Goal: Task Accomplishment & Management: Use online tool/utility

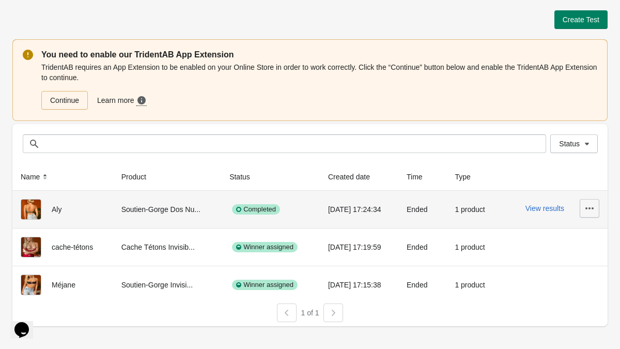
click at [593, 214] on button "button" at bounding box center [590, 208] width 20 height 19
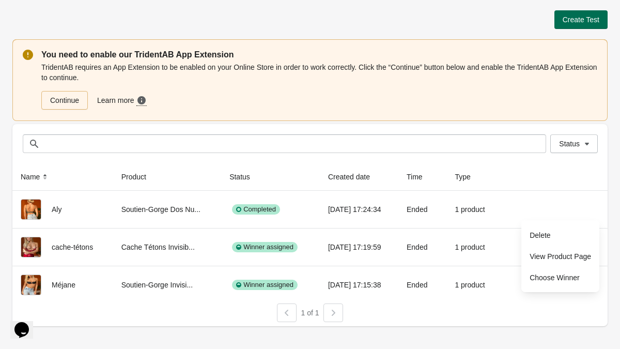
click at [581, 18] on span "Create Test" at bounding box center [581, 20] width 37 height 8
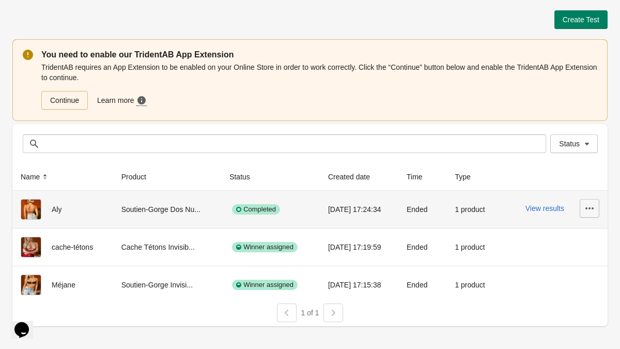
click at [591, 209] on icon "button" at bounding box center [590, 208] width 10 height 10
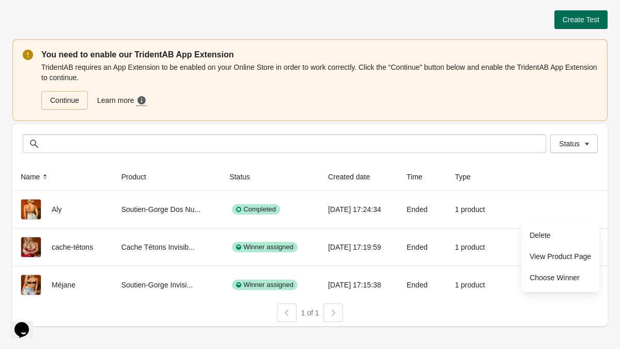
click at [591, 20] on span "Create Test" at bounding box center [581, 20] width 37 height 8
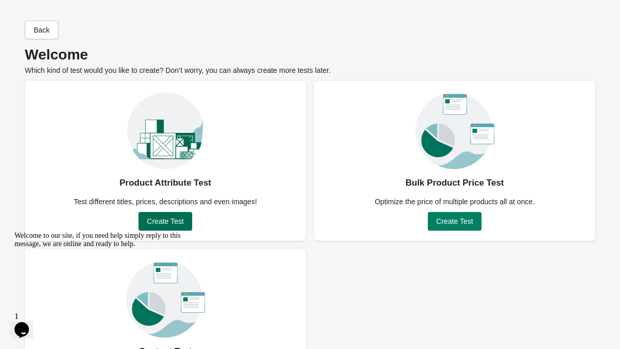
scroll to position [69, 0]
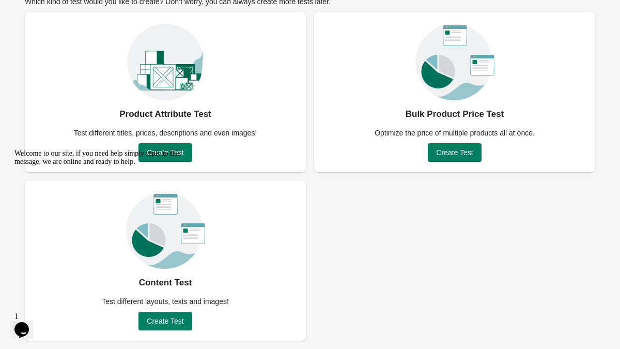
drag, startPoint x: 166, startPoint y: 147, endPoint x: 250, endPoint y: 283, distance: 158.9
click at [196, 145] on html "Welcome to our site, if you need help simply reply to this message, we are onli…" at bounding box center [103, 223] width 186 height 157
click at [169, 151] on div "Welcome to our site, if you need help simply reply to this message, we are onli…" at bounding box center [107, 157] width 186 height 17
click at [14, 149] on icon "Chat attention grabber" at bounding box center [14, 149] width 0 height 0
click at [172, 150] on span "Create Test" at bounding box center [165, 152] width 37 height 8
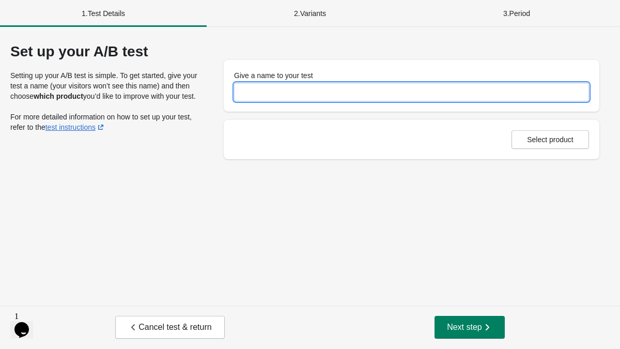
click at [285, 86] on input "Give a name to your test" at bounding box center [411, 92] width 355 height 19
click at [252, 93] on input "**********" at bounding box center [411, 92] width 355 height 19
click at [363, 90] on input "**********" at bounding box center [411, 92] width 355 height 19
click at [535, 135] on span "Select product" at bounding box center [550, 139] width 47 height 8
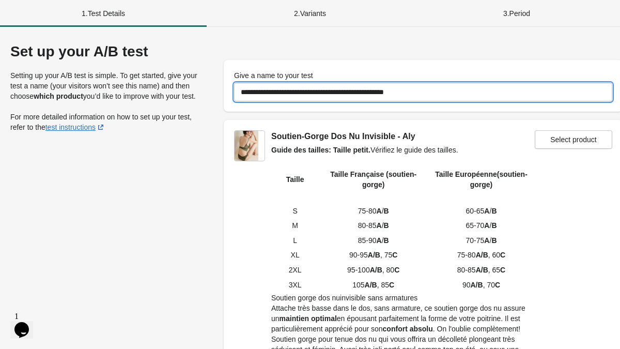
drag, startPoint x: 308, startPoint y: 92, endPoint x: 373, endPoint y: 92, distance: 65.1
click at [373, 92] on input "**********" at bounding box center [423, 92] width 378 height 19
click at [337, 92] on input "**********" at bounding box center [423, 92] width 378 height 19
paste input "**********"
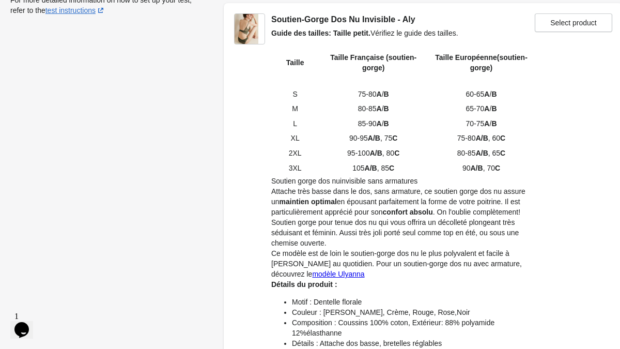
scroll to position [124, 0]
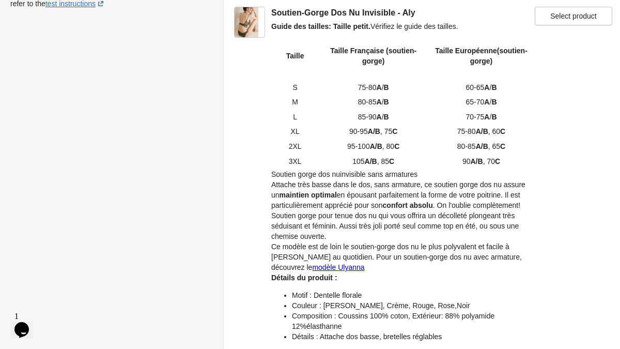
type input "**********"
click at [573, 16] on span "Select product" at bounding box center [573, 16] width 47 height 8
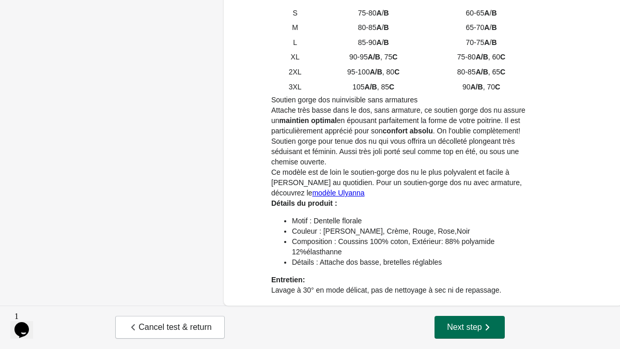
click at [463, 331] on span "Next step" at bounding box center [469, 327] width 45 height 10
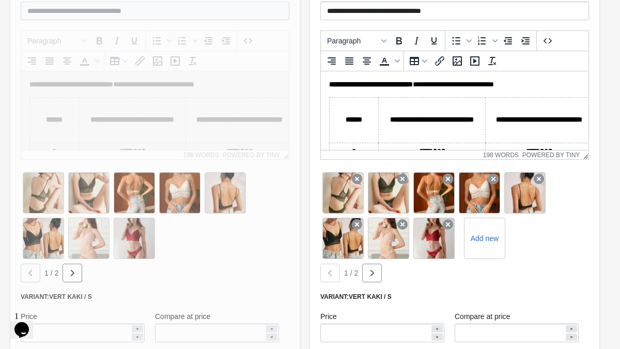
scroll to position [487, 0]
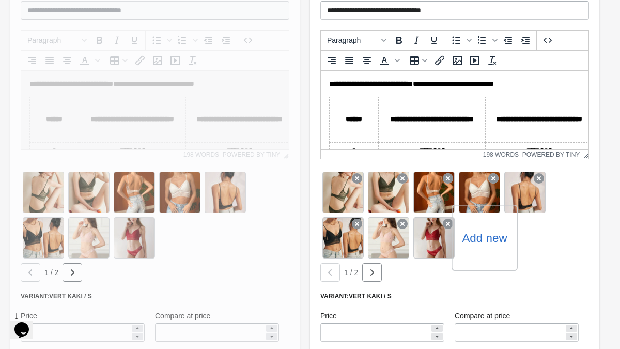
click at [483, 235] on label "Add new" at bounding box center [484, 237] width 45 height 17
click at [0, 0] on input "Add new" at bounding box center [0, 0] width 0 height 0
click at [490, 240] on label "Add new" at bounding box center [484, 237] width 45 height 17
click at [0, 0] on input "Add new" at bounding box center [0, 0] width 0 height 0
click at [376, 271] on icon "button" at bounding box center [372, 272] width 10 height 10
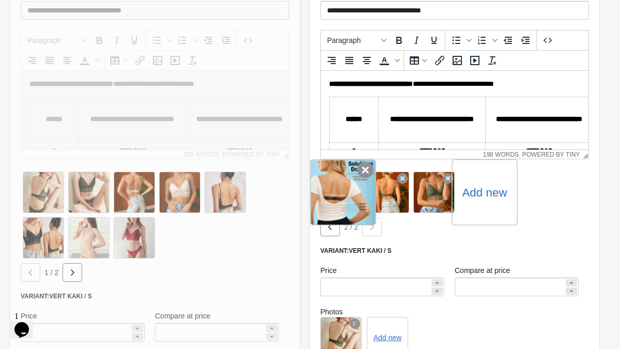
drag, startPoint x: 392, startPoint y: 200, endPoint x: 320, endPoint y: 195, distance: 72.5
click at [320, 197] on div "Add new" at bounding box center [454, 192] width 269 height 45
drag, startPoint x: 394, startPoint y: 196, endPoint x: 323, endPoint y: 193, distance: 71.4
click at [323, 193] on div "Add new" at bounding box center [454, 192] width 269 height 45
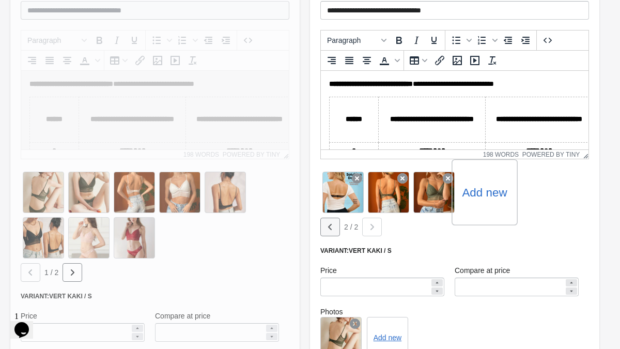
click at [327, 227] on icon "button" at bounding box center [330, 227] width 10 height 10
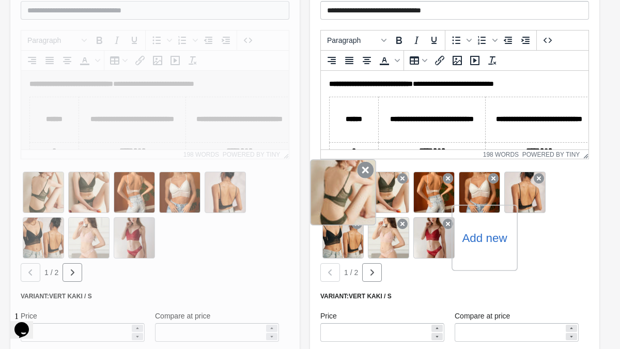
click at [360, 174] on icon at bounding box center [365, 170] width 17 height 17
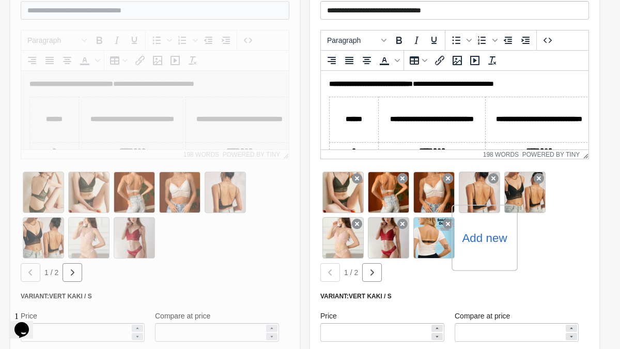
click at [360, 174] on icon at bounding box center [357, 178] width 10 height 10
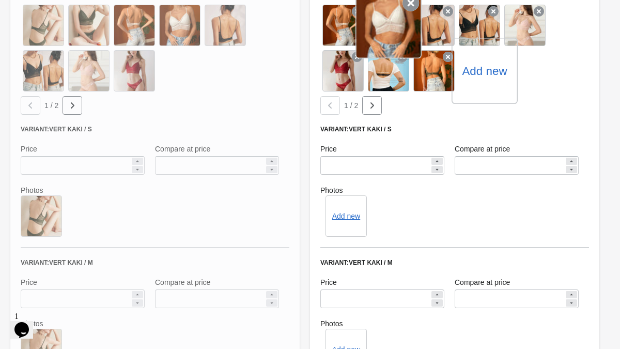
scroll to position [688, 0]
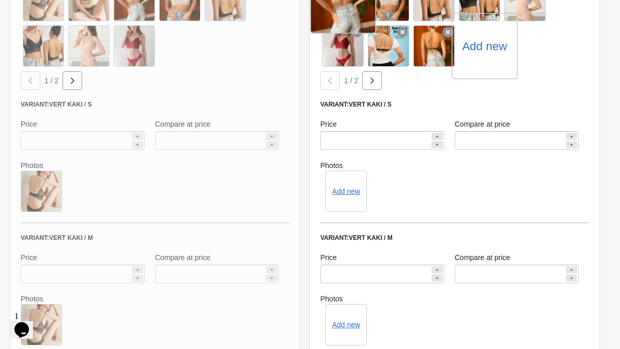
drag, startPoint x: 425, startPoint y: 39, endPoint x: 377, endPoint y: 43, distance: 48.7
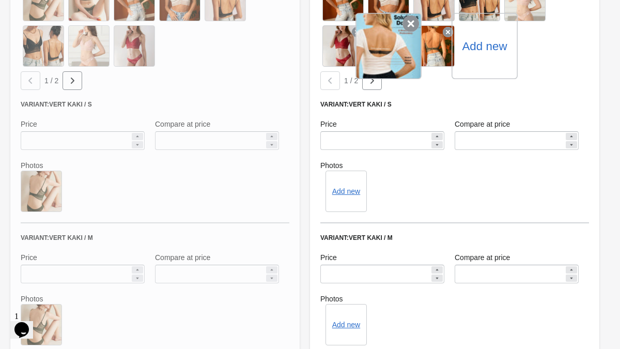
click at [331, 1] on div "Add new" at bounding box center [454, 23] width 269 height 91
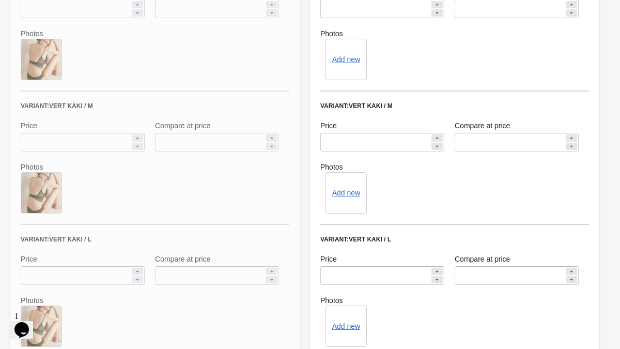
scroll to position [794, 0]
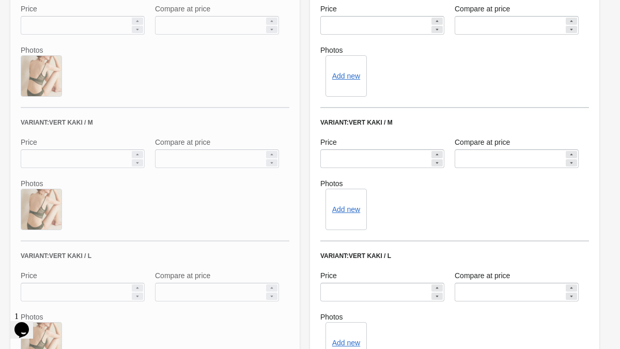
click at [349, 83] on div "Add new" at bounding box center [346, 75] width 41 height 41
click at [346, 75] on button "Add new" at bounding box center [346, 76] width 28 height 8
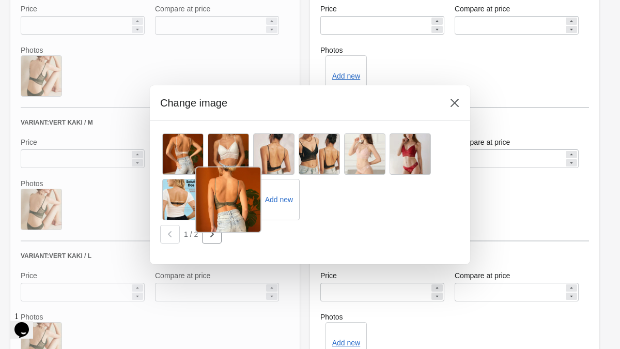
click at [229, 202] on div at bounding box center [228, 199] width 66 height 66
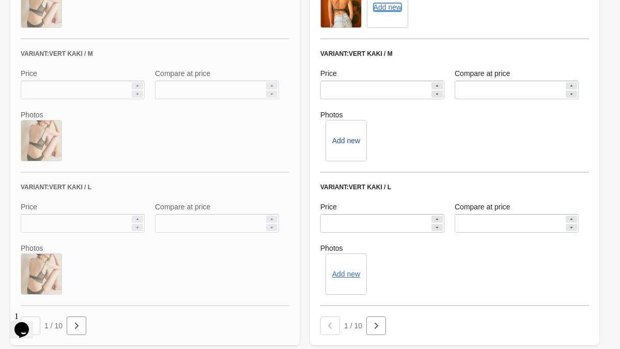
scroll to position [865, 0]
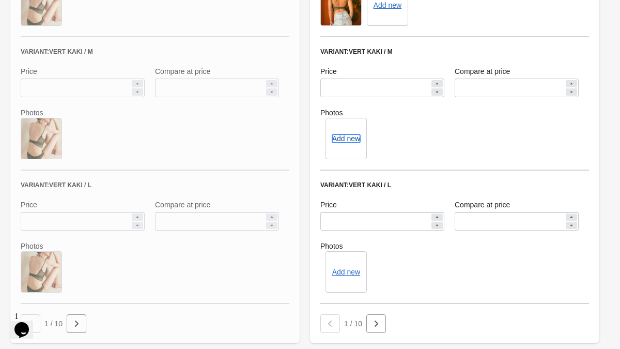
click at [350, 140] on button "Add new" at bounding box center [346, 138] width 28 height 8
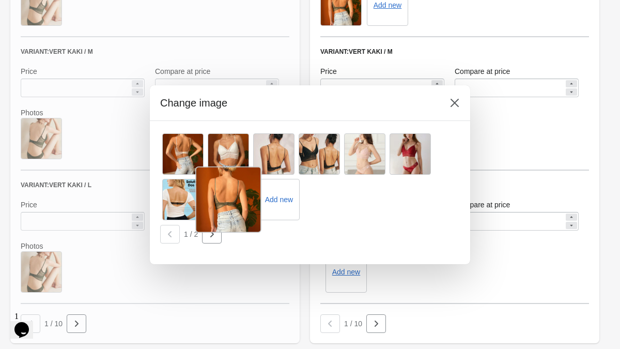
click at [222, 201] on div at bounding box center [228, 199] width 66 height 66
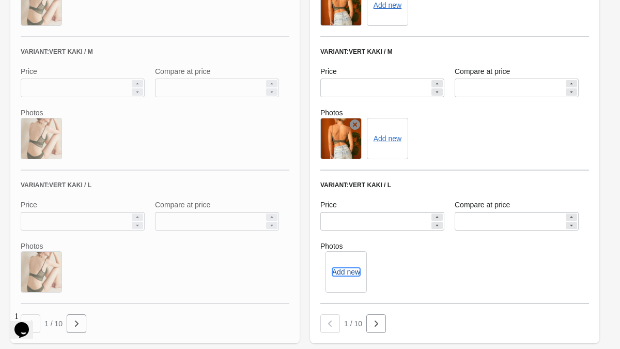
click at [340, 270] on button "Add new" at bounding box center [346, 272] width 28 height 8
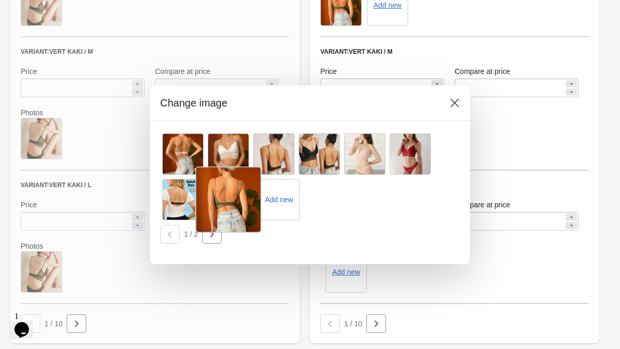
click at [220, 186] on div at bounding box center [228, 199] width 66 height 66
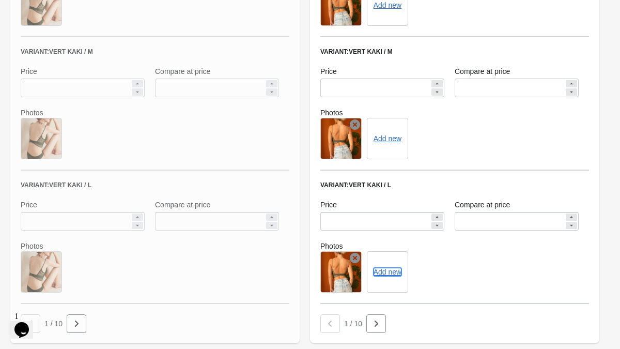
scroll to position [1026, 0]
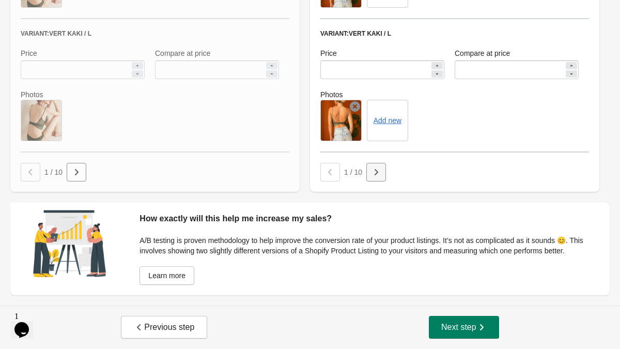
click at [376, 169] on icon "button" at bounding box center [377, 172] width 4 height 6
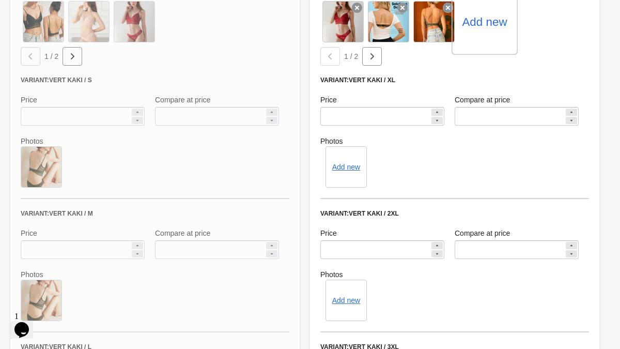
scroll to position [685, 0]
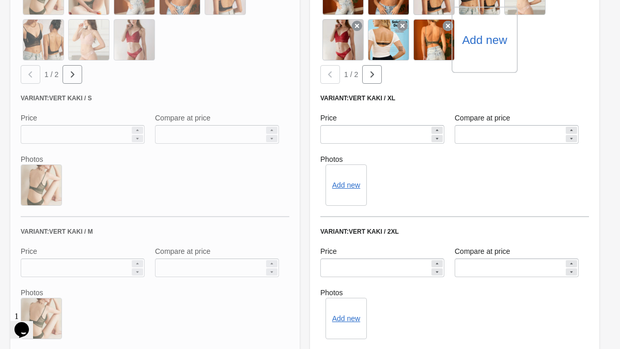
click at [355, 179] on div "Add new" at bounding box center [346, 184] width 41 height 41
click at [351, 195] on div "Add new" at bounding box center [346, 184] width 41 height 41
click at [348, 191] on div "Add new" at bounding box center [346, 184] width 41 height 41
click at [345, 187] on button "Add new" at bounding box center [346, 185] width 28 height 8
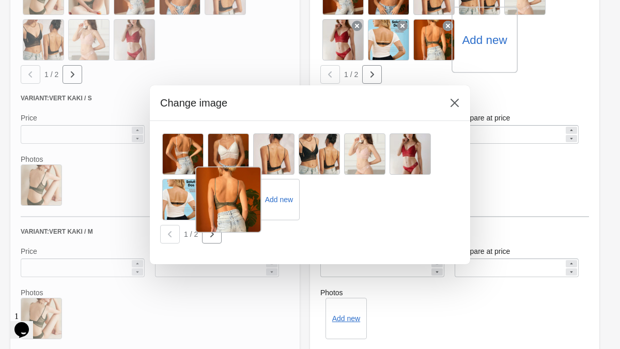
click at [230, 191] on div at bounding box center [228, 199] width 66 height 66
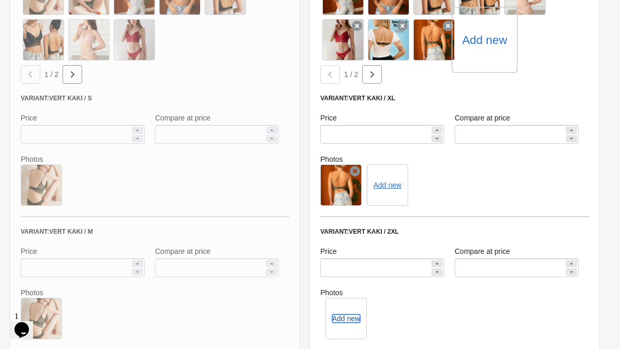
click at [346, 316] on button "Add new" at bounding box center [346, 318] width 28 height 8
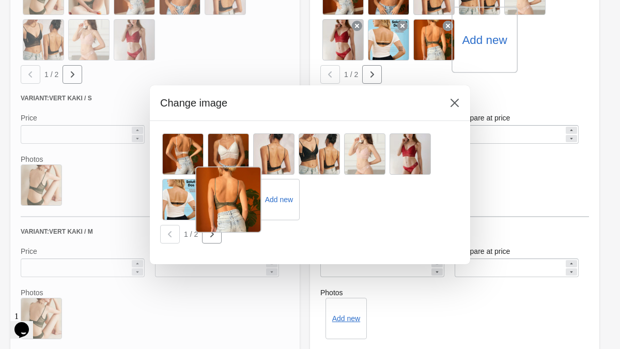
click at [233, 206] on div at bounding box center [228, 199] width 66 height 66
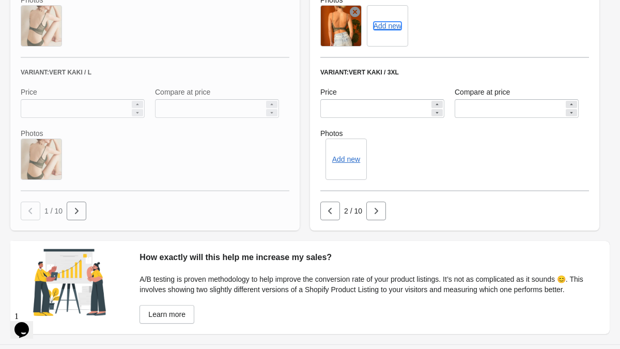
scroll to position [979, 0]
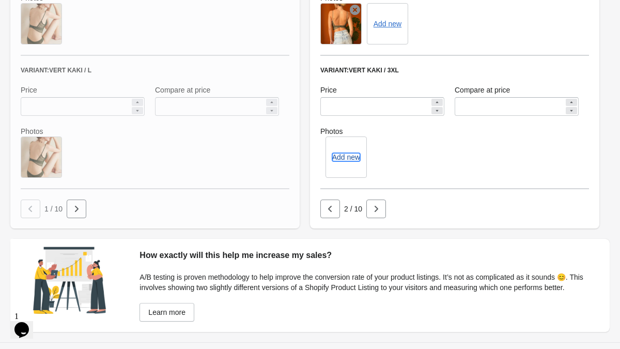
click at [347, 158] on button "Add new" at bounding box center [346, 157] width 28 height 8
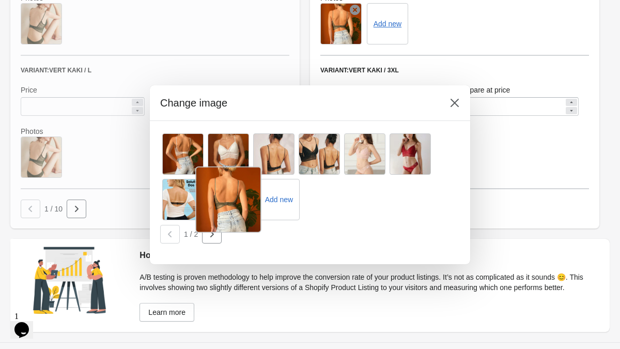
click at [224, 198] on div at bounding box center [228, 199] width 66 height 66
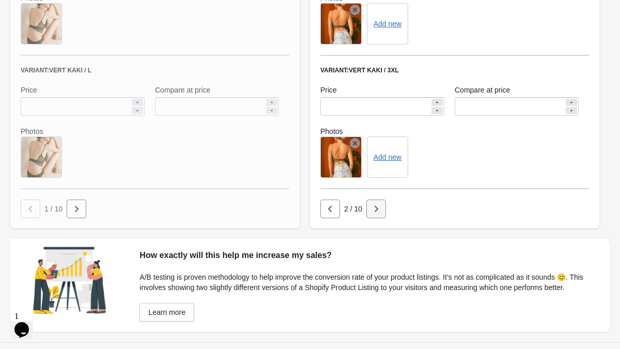
click at [377, 209] on icon "button" at bounding box center [377, 209] width 4 height 6
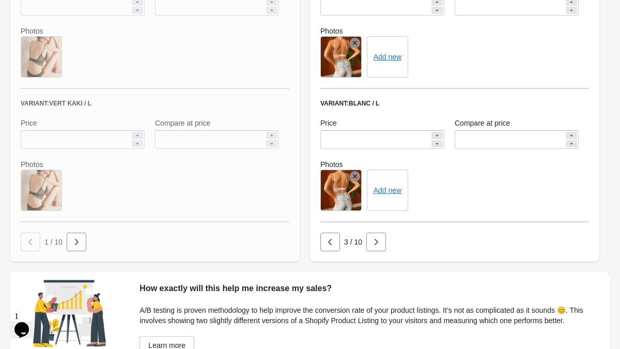
scroll to position [1026, 0]
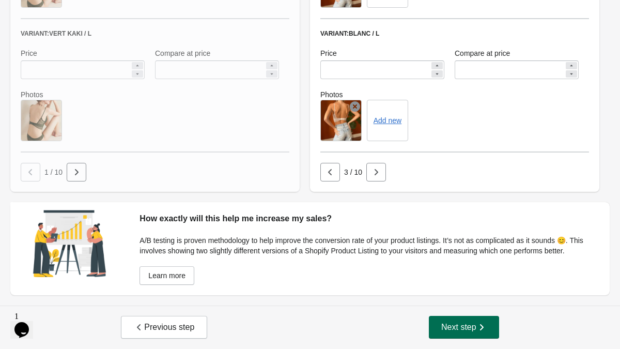
click at [466, 329] on span "Next step" at bounding box center [463, 327] width 45 height 10
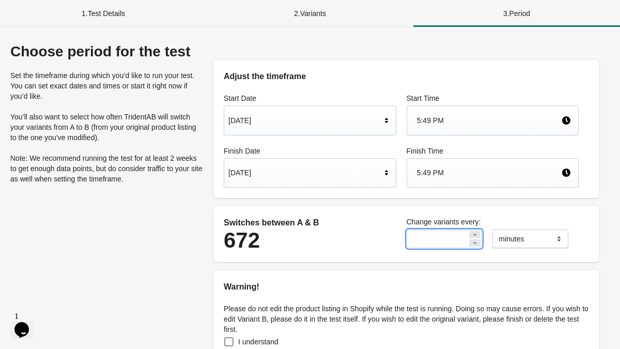
drag, startPoint x: 427, startPoint y: 242, endPoint x: 402, endPoint y: 242, distance: 25.3
click at [402, 242] on div "**" at bounding box center [445, 238] width 86 height 29
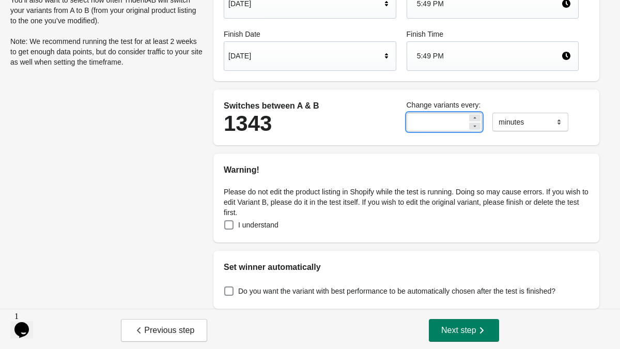
scroll to position [120, 0]
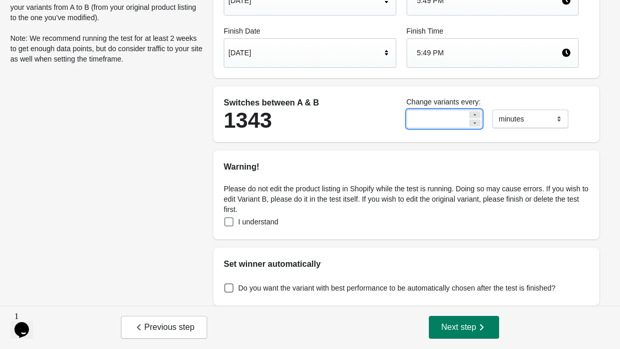
type input "**"
click at [272, 223] on span "I understand" at bounding box center [258, 222] width 40 height 10
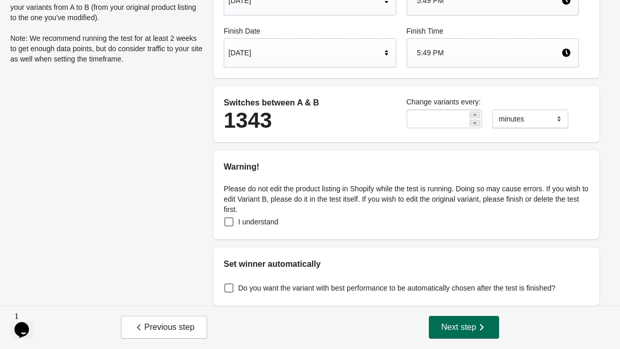
click at [474, 322] on span "Next step" at bounding box center [463, 327] width 45 height 10
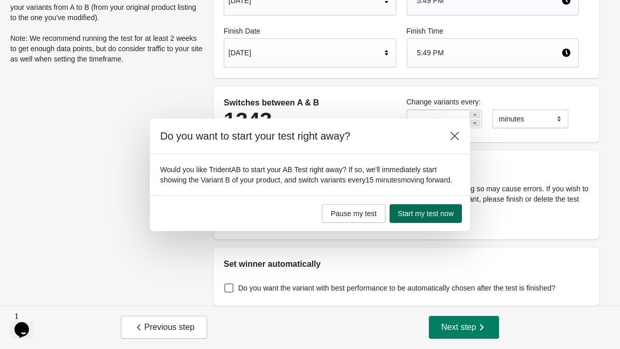
click at [424, 216] on span "Start my test now" at bounding box center [426, 213] width 56 height 8
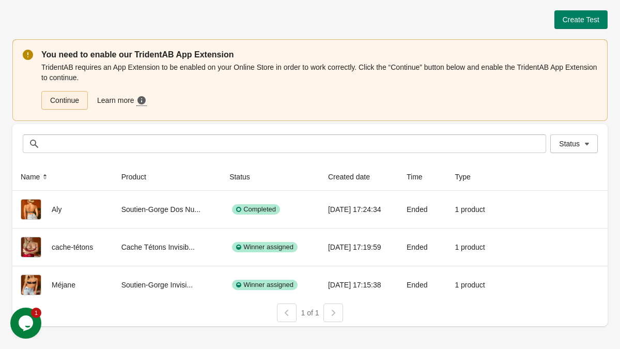
click at [64, 98] on link "Continue" at bounding box center [64, 100] width 47 height 19
click at [339, 321] on div at bounding box center [334, 312] width 20 height 19
click at [292, 317] on div at bounding box center [287, 312] width 20 height 19
click at [25, 321] on icon "Chat widget" at bounding box center [26, 323] width 14 height 16
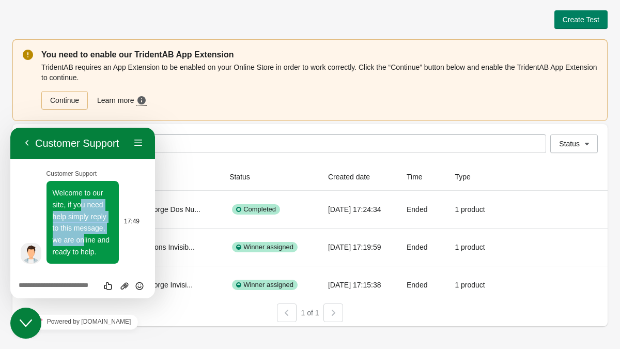
drag, startPoint x: 83, startPoint y: 203, endPoint x: 81, endPoint y: 245, distance: 42.4
click at [82, 244] on p "Welcome to our site, if you need help simply reply to this message, we are onli…" at bounding box center [83, 222] width 60 height 70
click at [81, 245] on p "Welcome to our site, if you need help simply reply to this message, we are onli…" at bounding box center [83, 222] width 60 height 70
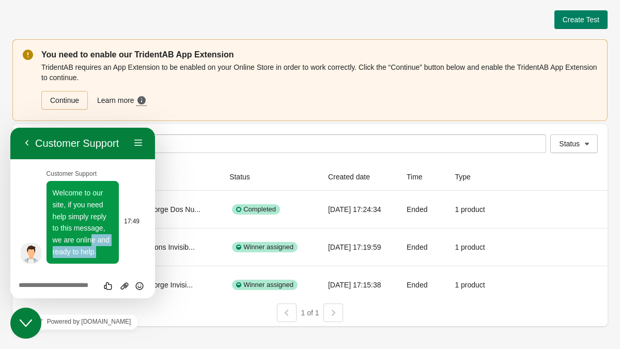
drag, startPoint x: 96, startPoint y: 256, endPoint x: 89, endPoint y: 228, distance: 28.6
click at [89, 228] on p "Welcome to our site, if you need help simply reply to this message, we are onli…" at bounding box center [83, 222] width 60 height 70
click at [89, 214] on span "Welcome to our site, if you need help simply reply to this message, we are onli…" at bounding box center [81, 222] width 57 height 67
click at [30, 146] on button "Back" at bounding box center [27, 143] width 17 height 16
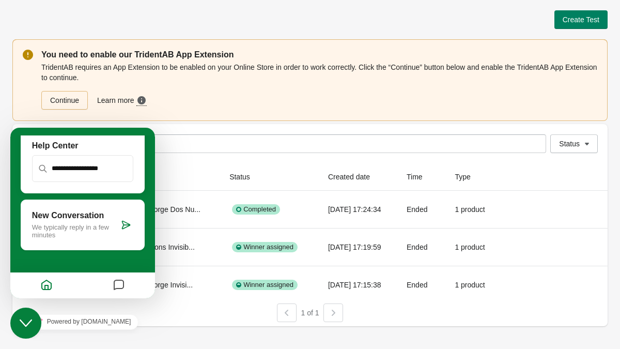
scroll to position [121, 0]
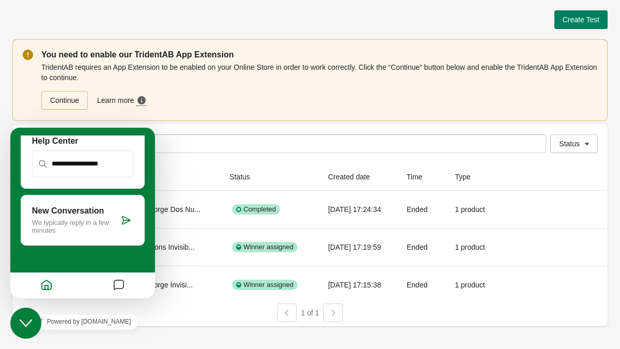
click at [121, 284] on icon "Messages" at bounding box center [119, 285] width 12 height 20
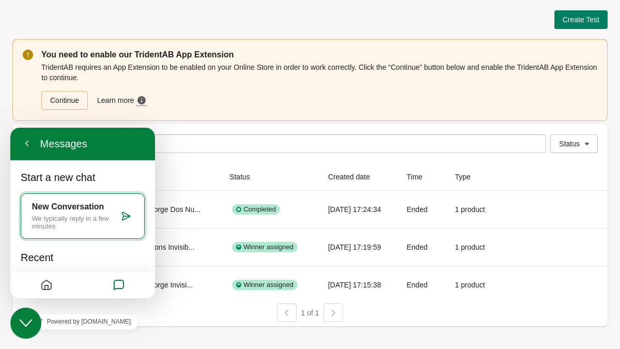
click at [52, 286] on icon "Home" at bounding box center [46, 285] width 12 height 20
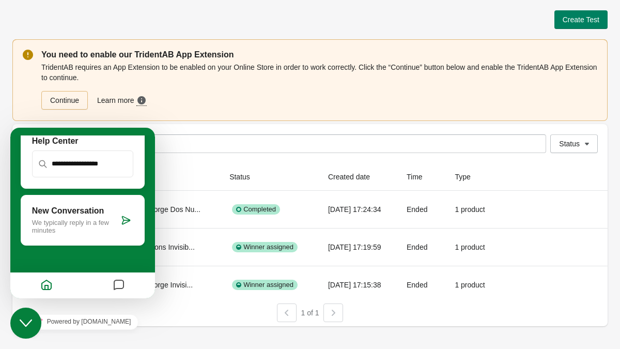
click at [247, 90] on div "Continue Learn more Need more guidance? Click here to see a step-by-step video …" at bounding box center [317, 98] width 560 height 23
click at [37, 313] on button "Close Chat This icon closes the chat window." at bounding box center [25, 323] width 31 height 31
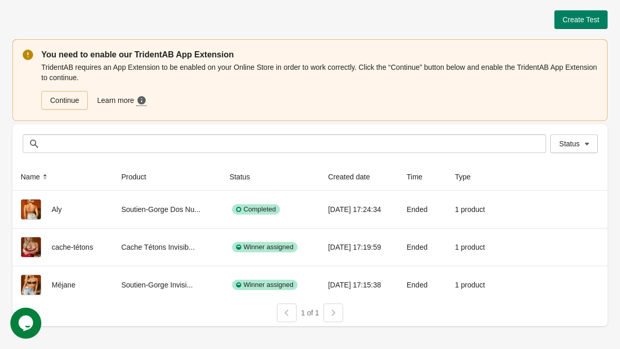
click at [82, 90] on div "Continue Learn more Need more guidance? Click here to see a step-by-step video …" at bounding box center [317, 98] width 560 height 23
click at [74, 95] on link "Continue" at bounding box center [64, 100] width 47 height 19
click at [341, 314] on div at bounding box center [334, 312] width 20 height 19
click at [575, 26] on button "Create Test" at bounding box center [581, 19] width 53 height 19
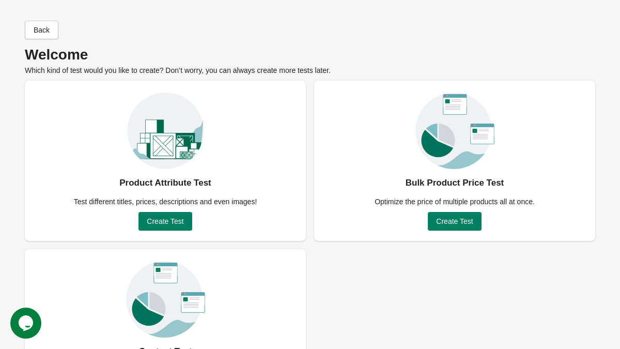
scroll to position [69, 0]
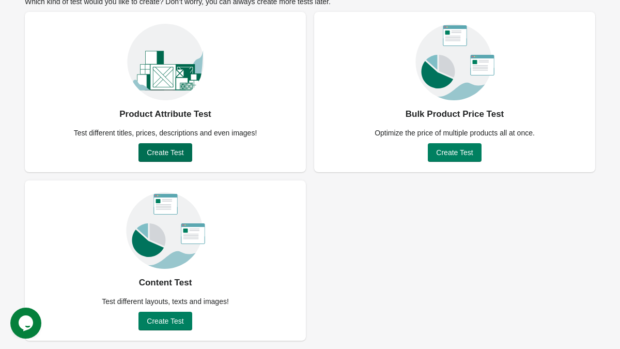
click at [176, 150] on span "Create Test" at bounding box center [165, 152] width 37 height 8
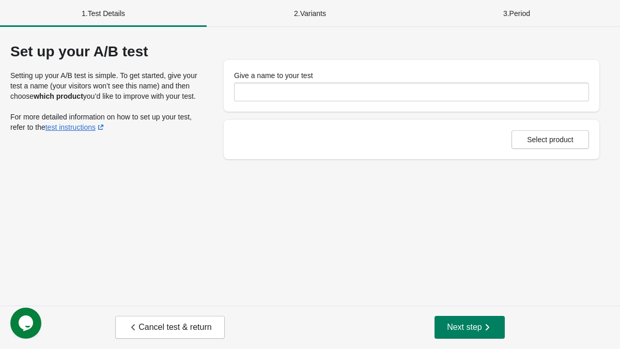
click at [333, 82] on div "Give a name to your test" at bounding box center [411, 85] width 355 height 31
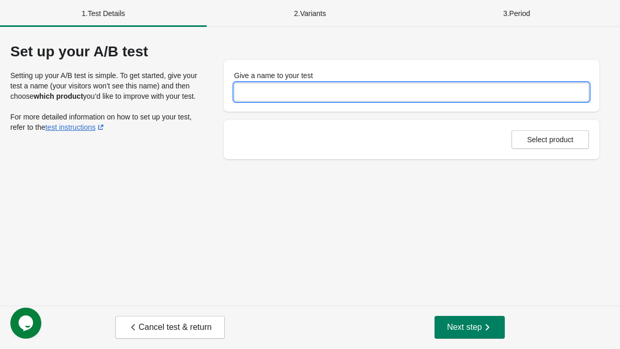
click at [326, 88] on input "Give a name to your test" at bounding box center [411, 92] width 355 height 19
type input "**********"
click at [513, 147] on button "Select product" at bounding box center [551, 139] width 78 height 19
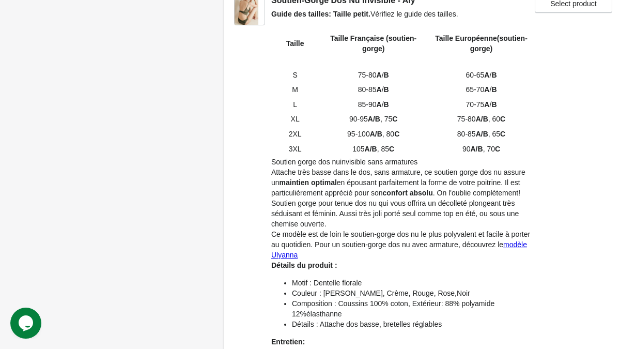
scroll to position [198, 0]
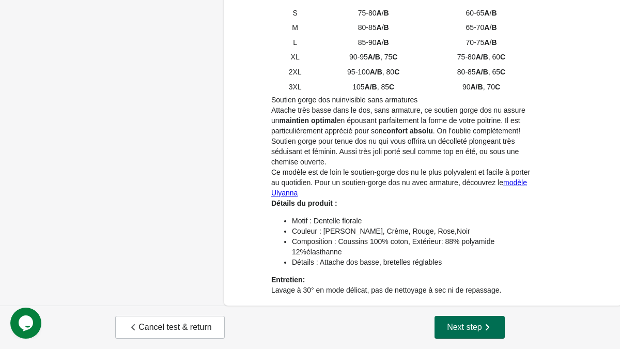
click at [449, 326] on span "Next step" at bounding box center [469, 327] width 45 height 10
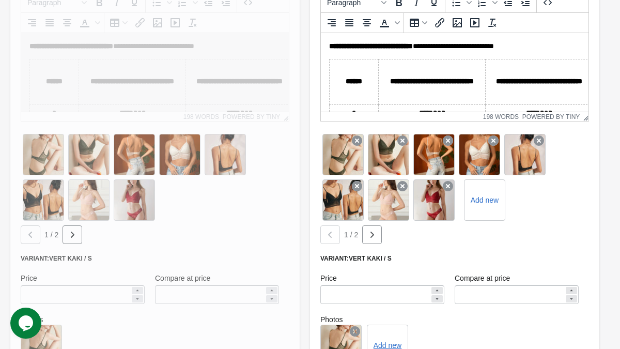
scroll to position [523, 0]
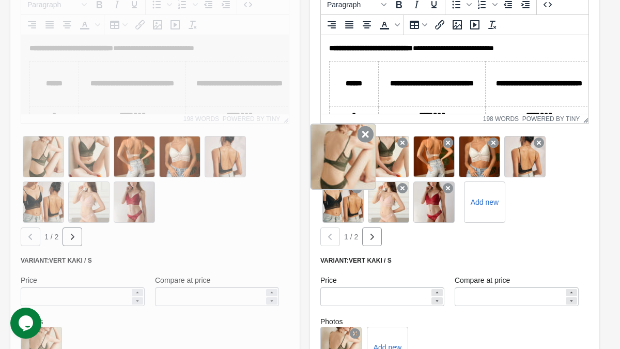
click at [358, 147] on div at bounding box center [343, 157] width 66 height 66
click at [360, 137] on icon at bounding box center [365, 134] width 17 height 17
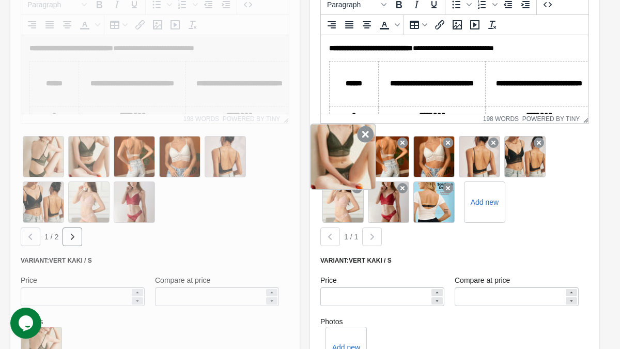
click at [364, 135] on icon at bounding box center [365, 134] width 17 height 17
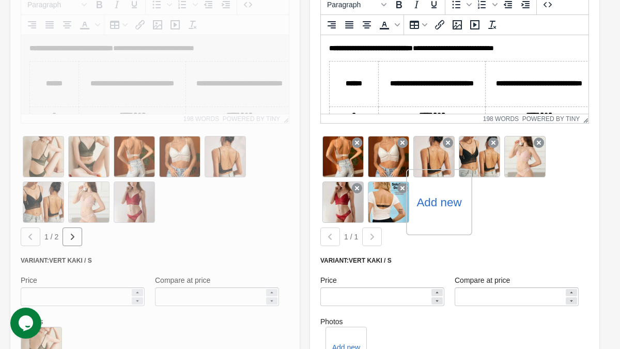
click at [425, 204] on label "Add new" at bounding box center [439, 202] width 45 height 17
click at [0, 0] on input "Add new" at bounding box center [0, 0] width 0 height 0
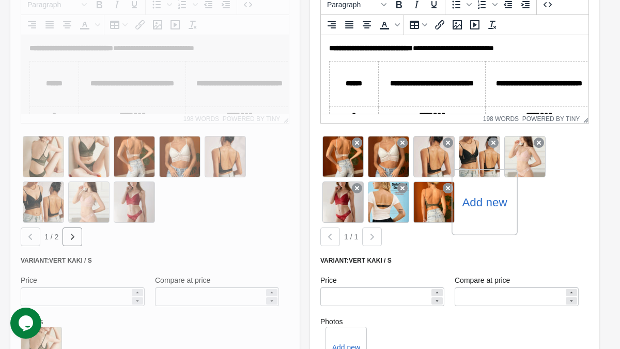
click at [484, 200] on label "Add new" at bounding box center [484, 202] width 45 height 17
click at [0, 0] on input "Add new" at bounding box center [0, 0] width 0 height 0
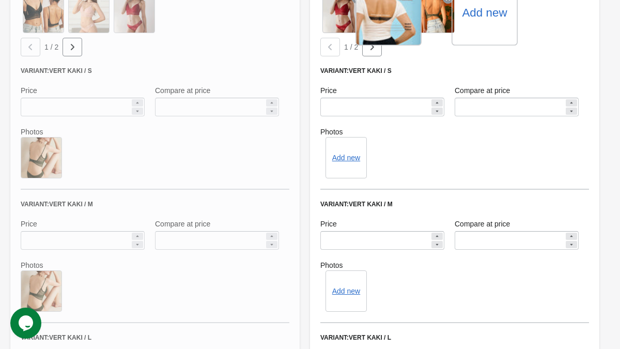
scroll to position [722, 0]
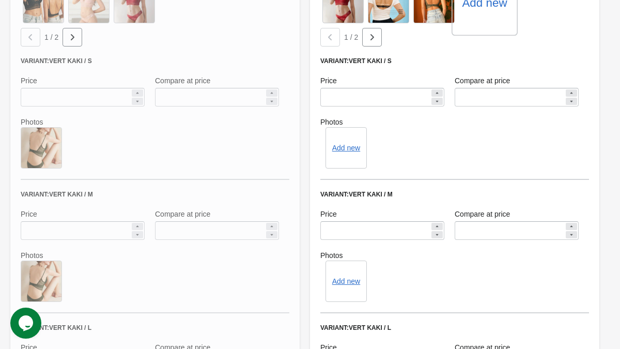
click at [351, 141] on div "Add new" at bounding box center [346, 147] width 41 height 41
click at [347, 148] on button "Add new" at bounding box center [346, 148] width 28 height 8
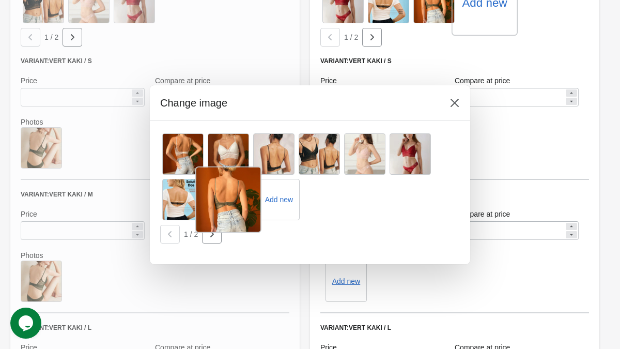
click at [240, 201] on div at bounding box center [228, 199] width 66 height 66
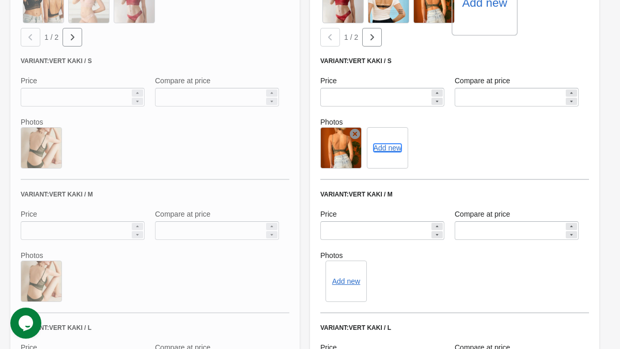
scroll to position [872, 0]
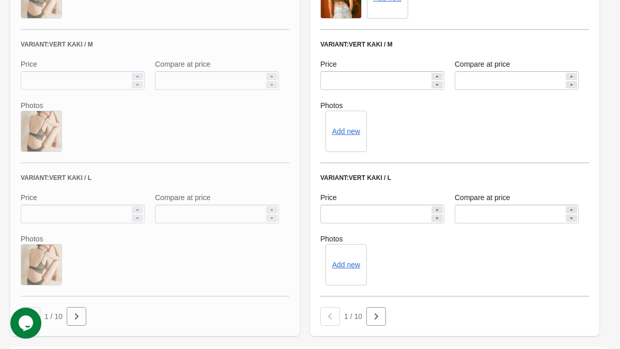
click at [339, 140] on div "Add new" at bounding box center [346, 131] width 41 height 41
click at [341, 132] on button "Add new" at bounding box center [346, 131] width 28 height 8
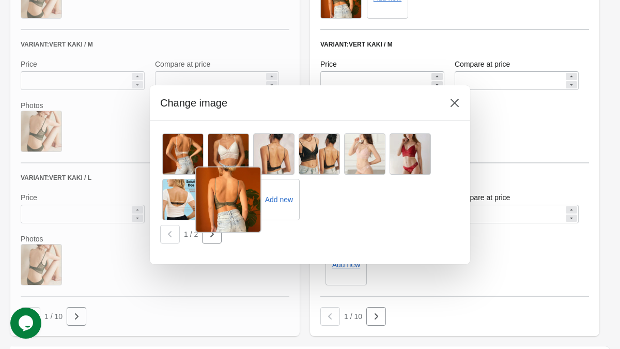
click at [222, 202] on div at bounding box center [228, 199] width 66 height 66
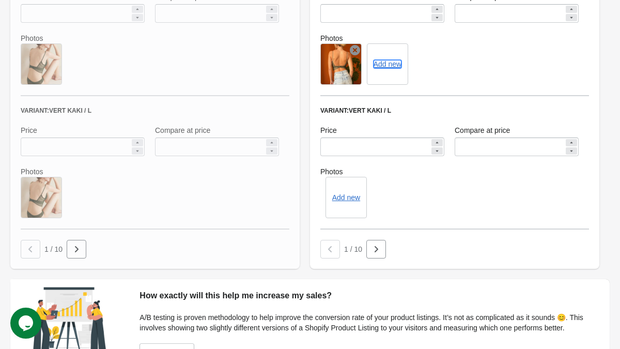
scroll to position [1026, 0]
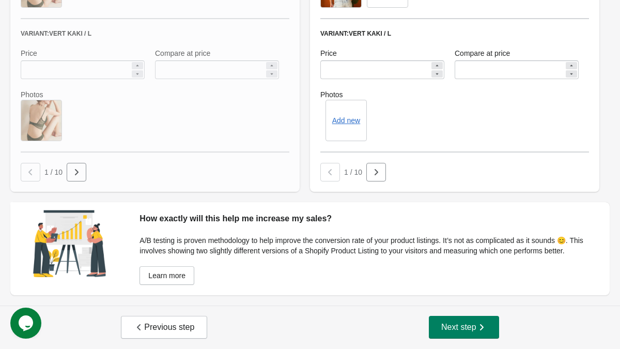
click at [345, 104] on div "Add new" at bounding box center [346, 120] width 41 height 41
click at [343, 116] on button "Add new" at bounding box center [346, 120] width 28 height 8
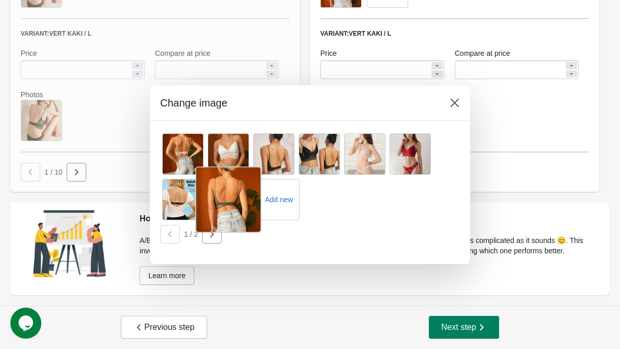
click at [240, 200] on div at bounding box center [228, 199] width 66 height 66
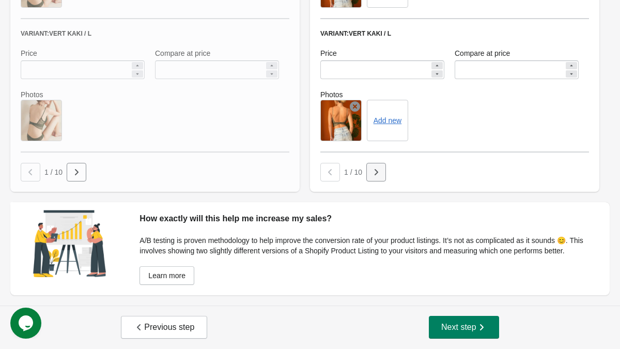
click at [376, 167] on icon "button" at bounding box center [376, 172] width 10 height 10
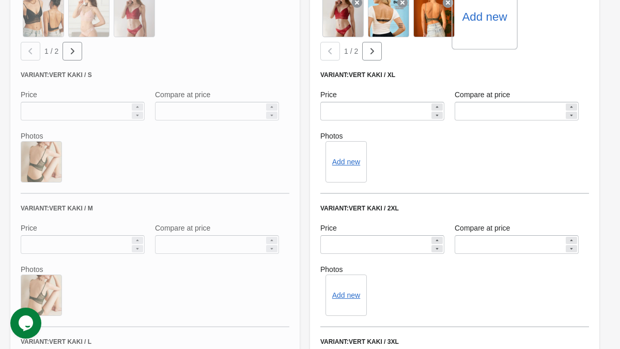
scroll to position [769, 0]
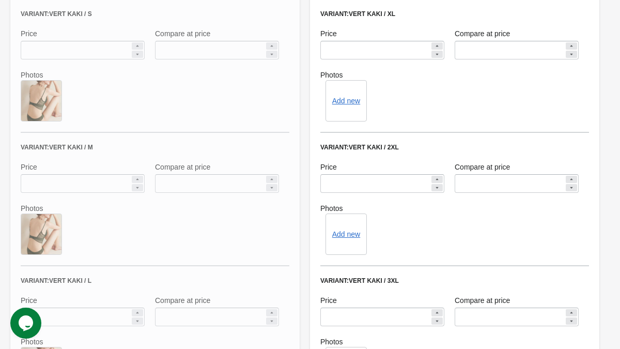
click at [352, 108] on div "Add new" at bounding box center [346, 100] width 41 height 41
click at [346, 101] on button "Add new" at bounding box center [346, 101] width 28 height 8
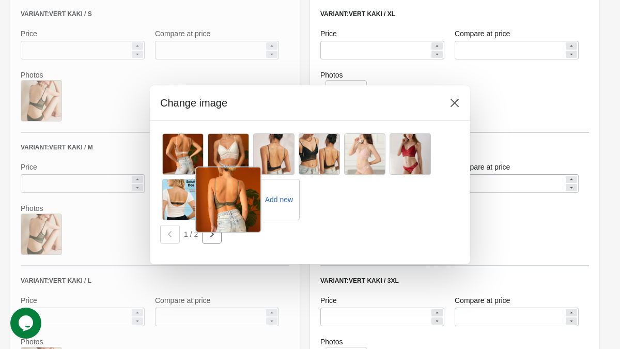
click at [222, 198] on div at bounding box center [228, 199] width 66 height 66
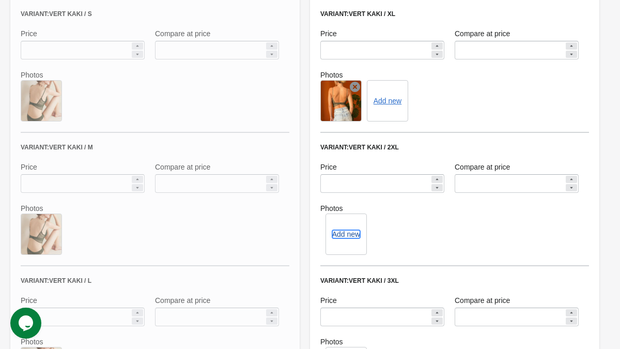
click at [342, 237] on button "Add new" at bounding box center [346, 234] width 28 height 8
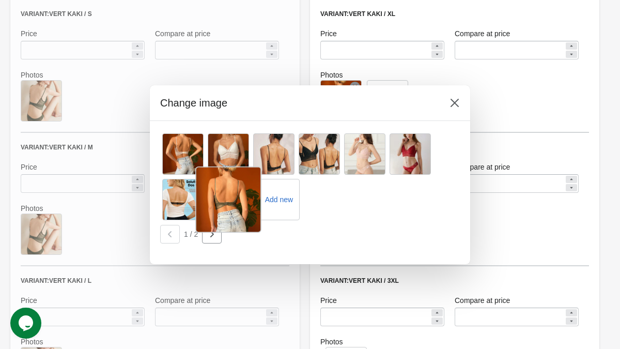
click at [238, 202] on div at bounding box center [228, 199] width 66 height 66
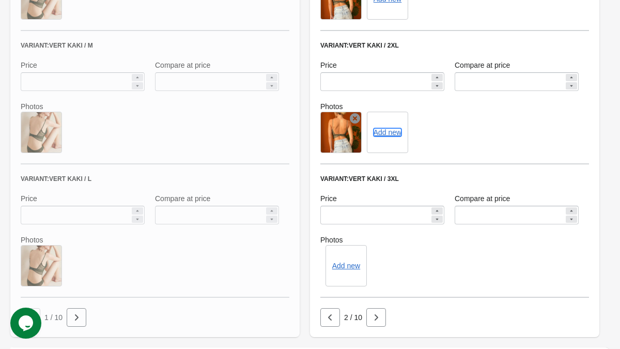
scroll to position [901, 0]
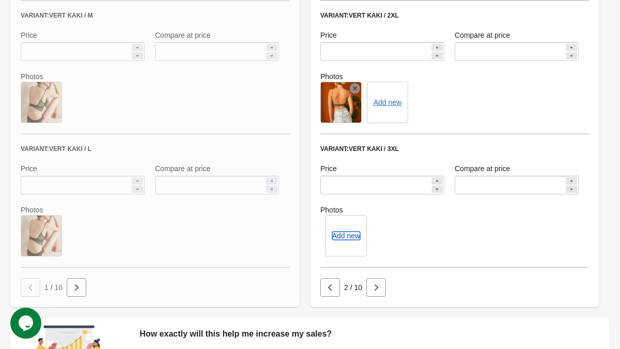
click at [349, 237] on button "Add new" at bounding box center [346, 236] width 28 height 8
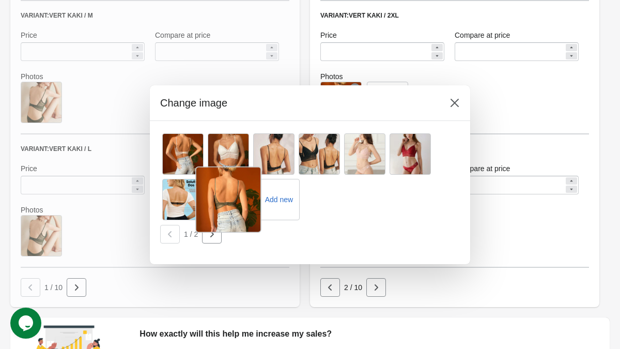
click at [234, 204] on div at bounding box center [228, 199] width 66 height 66
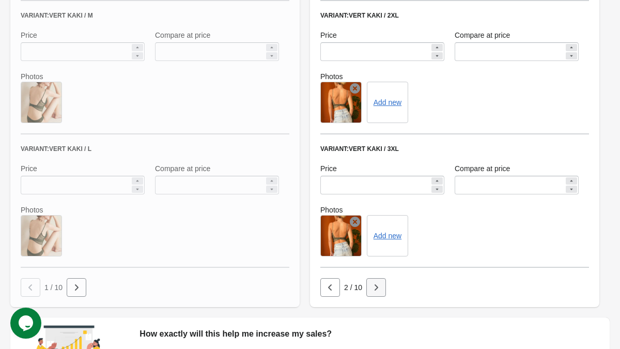
click at [379, 283] on icon "button" at bounding box center [376, 287] width 10 height 10
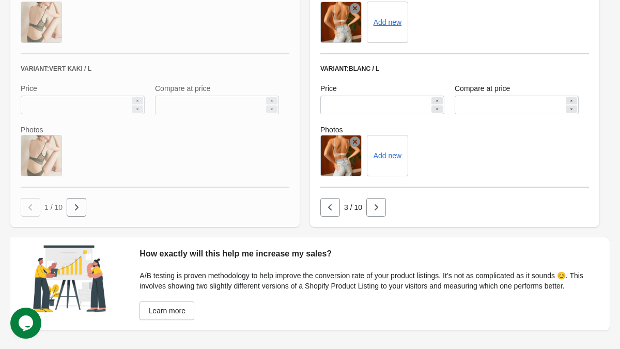
scroll to position [1026, 0]
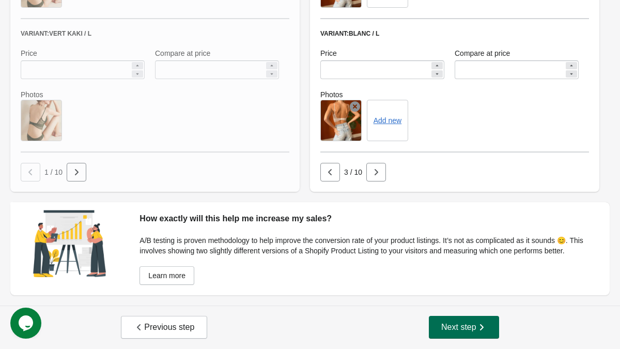
click at [472, 322] on span "Next step" at bounding box center [463, 327] width 45 height 10
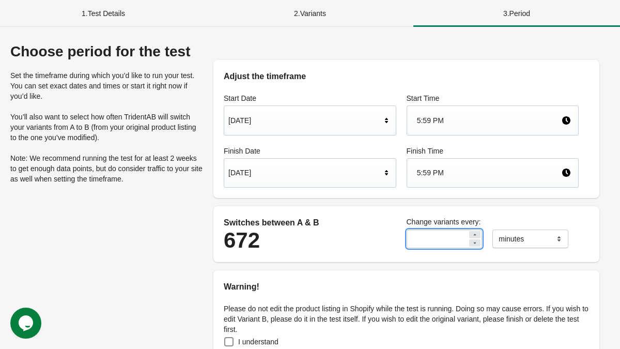
drag, startPoint x: 428, startPoint y: 240, endPoint x: 371, endPoint y: 240, distance: 57.4
click at [371, 240] on div "Switches between A & B 672 Change variants every: ** ******* ***** **** minutes" at bounding box center [401, 233] width 365 height 45
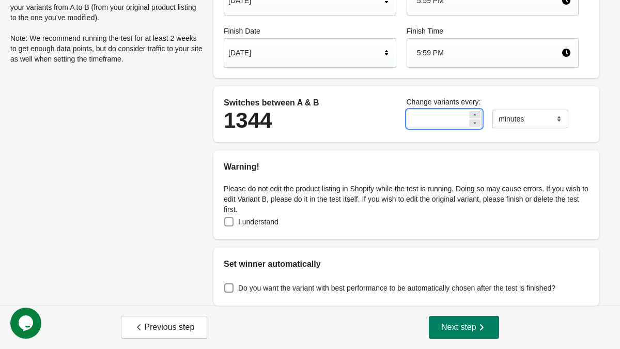
type input "**"
click at [260, 219] on span "I understand" at bounding box center [258, 222] width 40 height 10
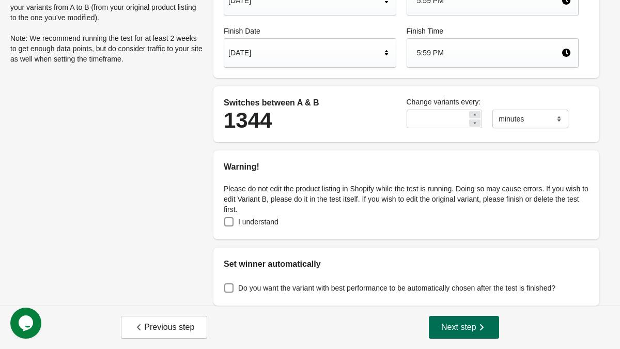
click at [454, 326] on span "Next step" at bounding box center [463, 327] width 45 height 10
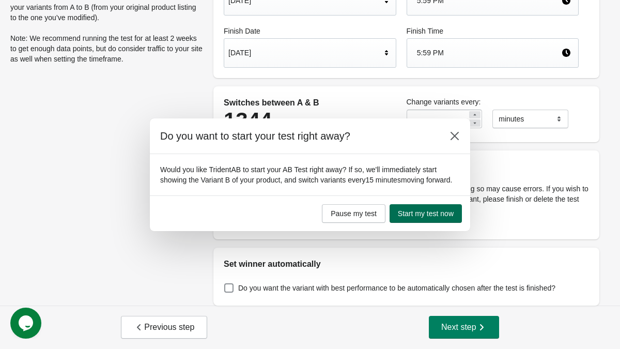
click at [431, 218] on span "Start my test now" at bounding box center [426, 213] width 56 height 8
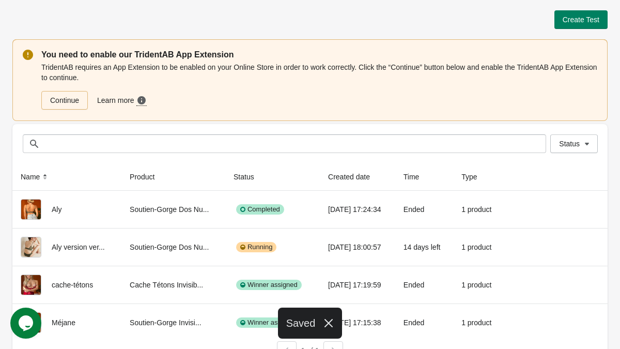
scroll to position [19, 0]
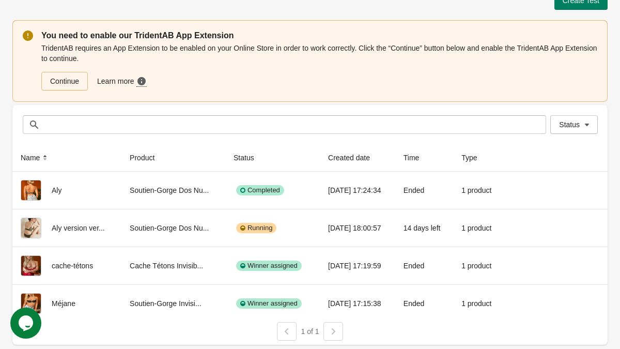
click at [332, 329] on div at bounding box center [334, 331] width 20 height 19
click at [292, 332] on div at bounding box center [287, 331] width 20 height 19
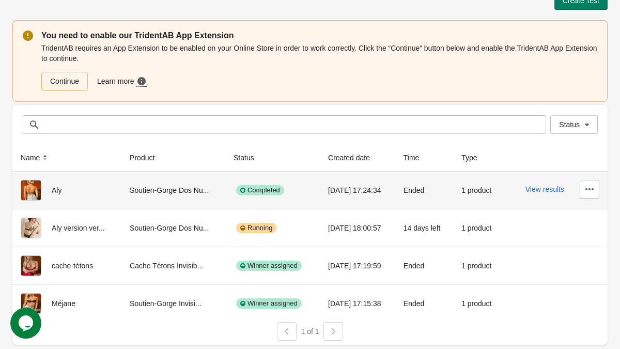
scroll to position [0, 0]
